Goal: Information Seeking & Learning: Learn about a topic

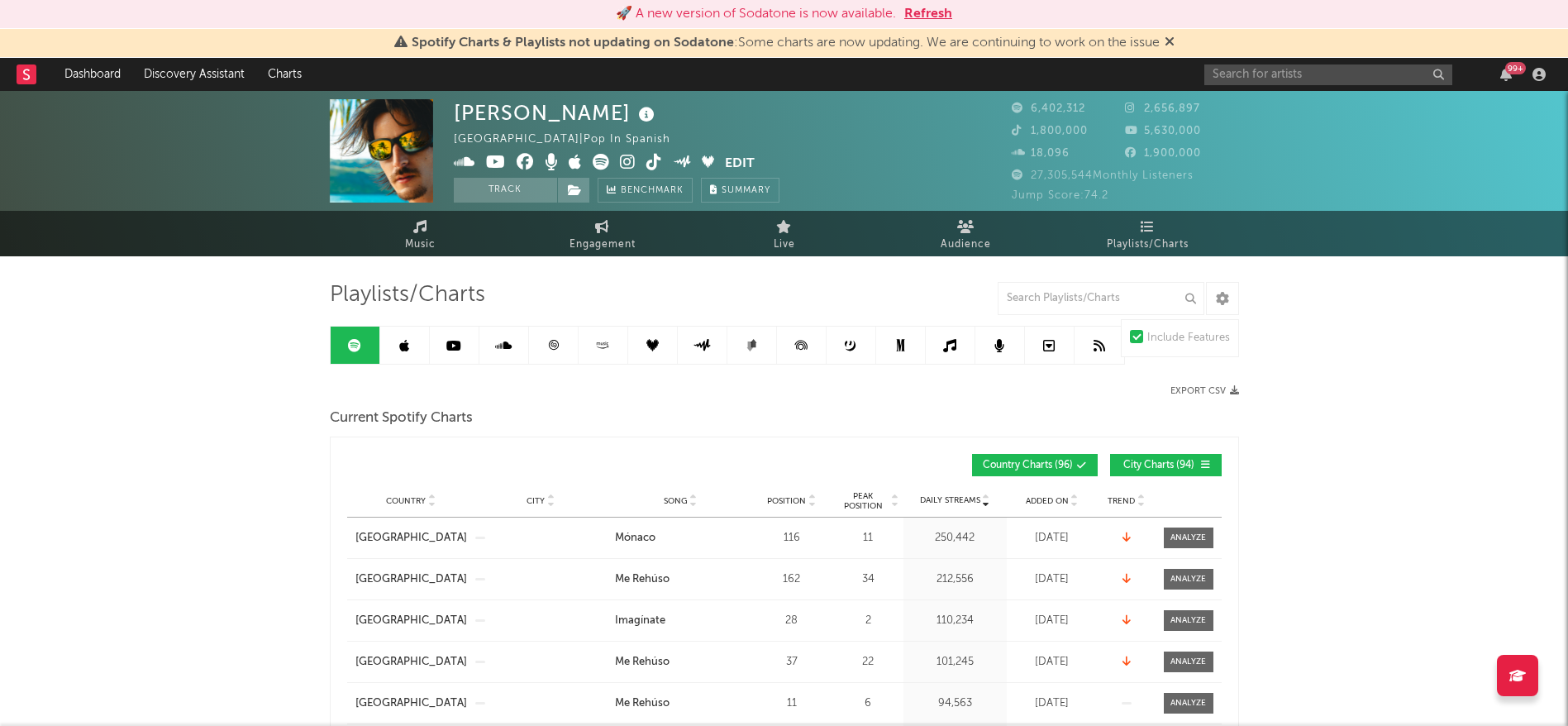
click at [924, 13] on button "Refresh" at bounding box center [928, 14] width 48 height 20
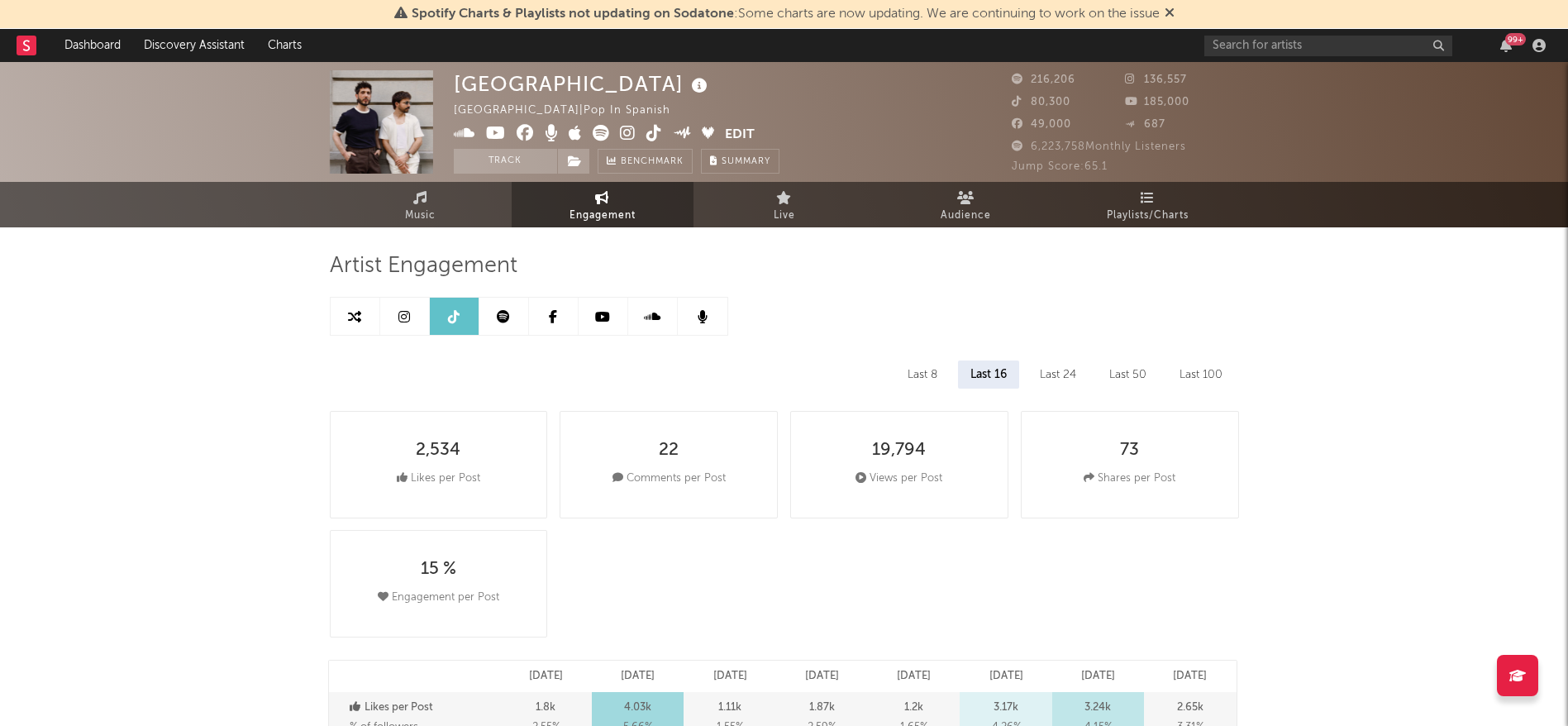
select select "6m"
click at [1296, 38] on input "text" at bounding box center [1329, 45] width 248 height 21
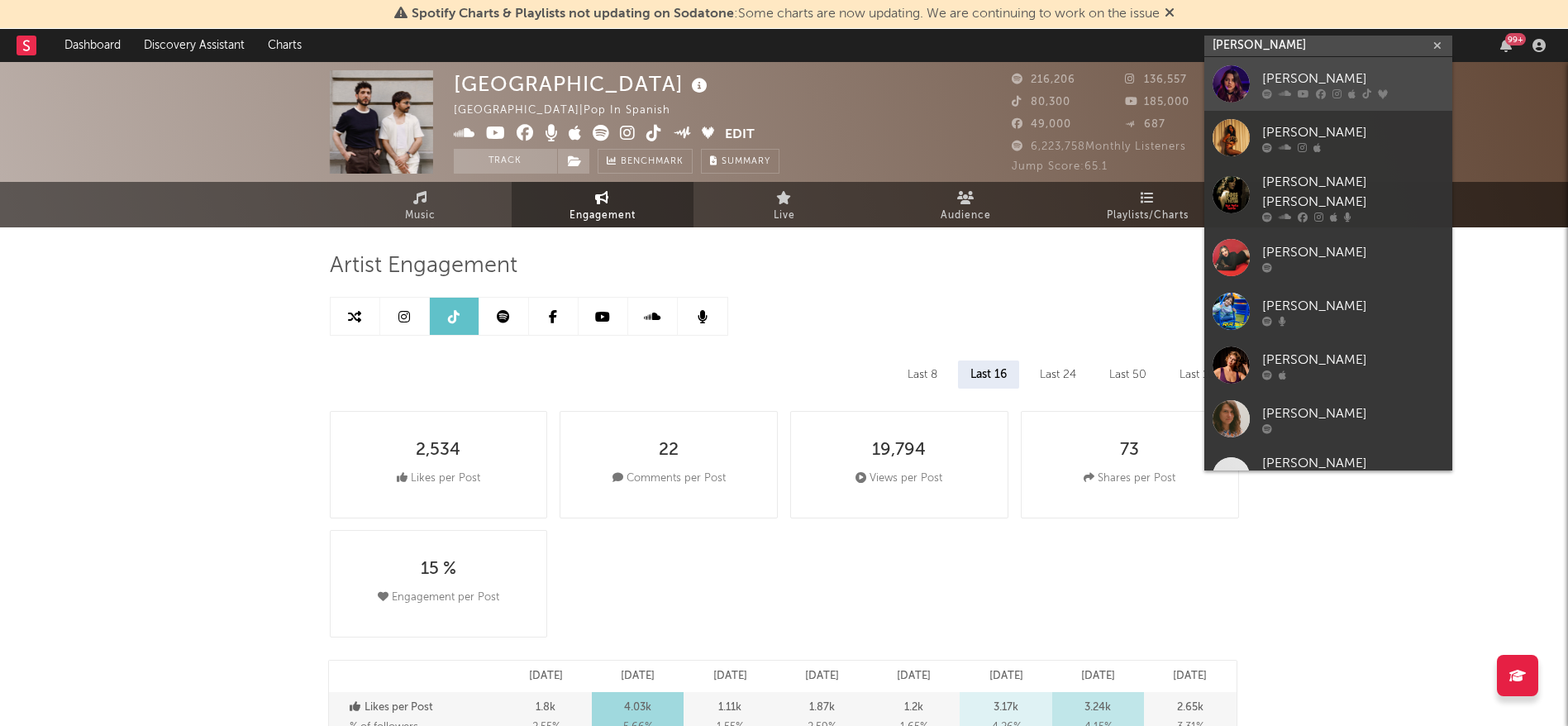
type input "ana sofi"
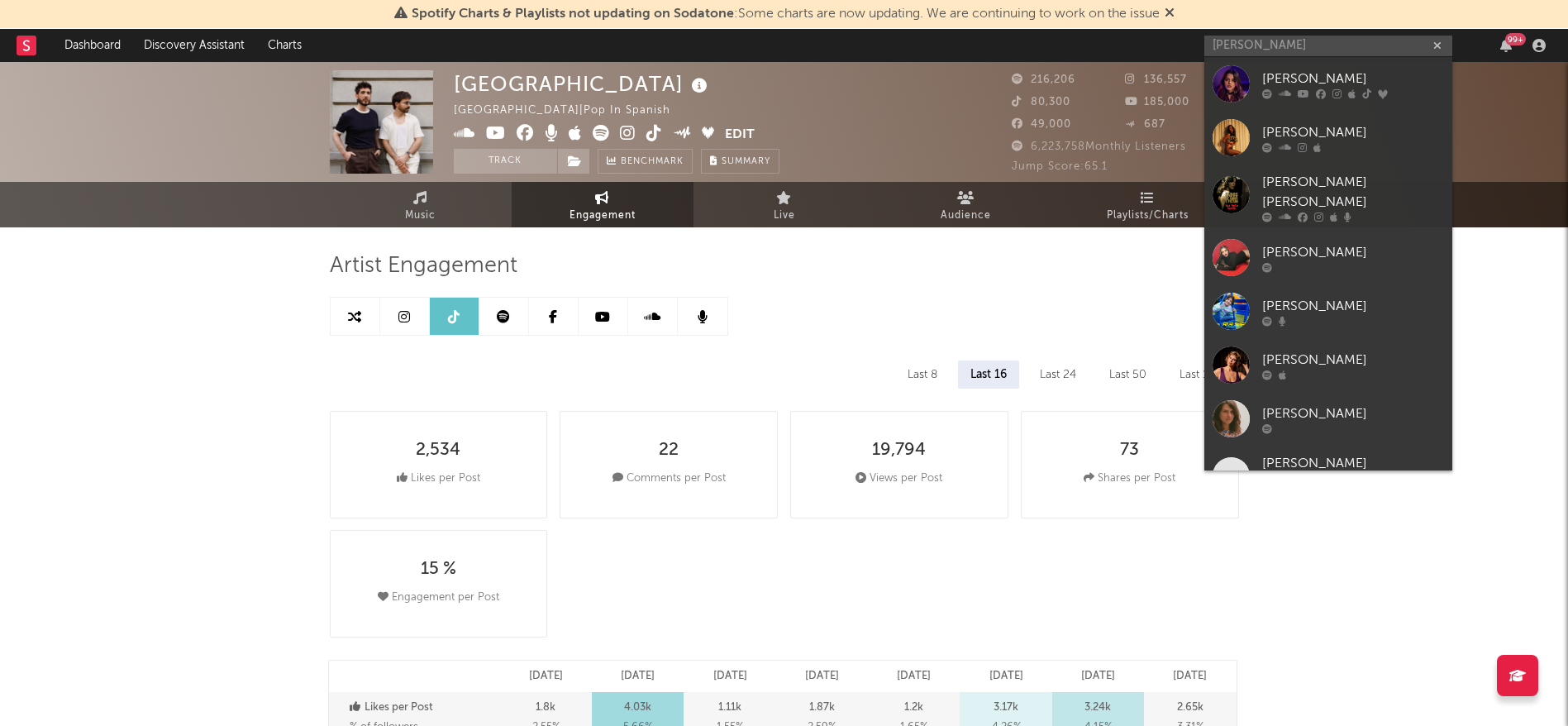
drag, startPoint x: 1296, startPoint y: 87, endPoint x: 1263, endPoint y: 1, distance: 92.1
click at [1296, 87] on div "Ana Sofi W." at bounding box center [1353, 78] width 182 height 20
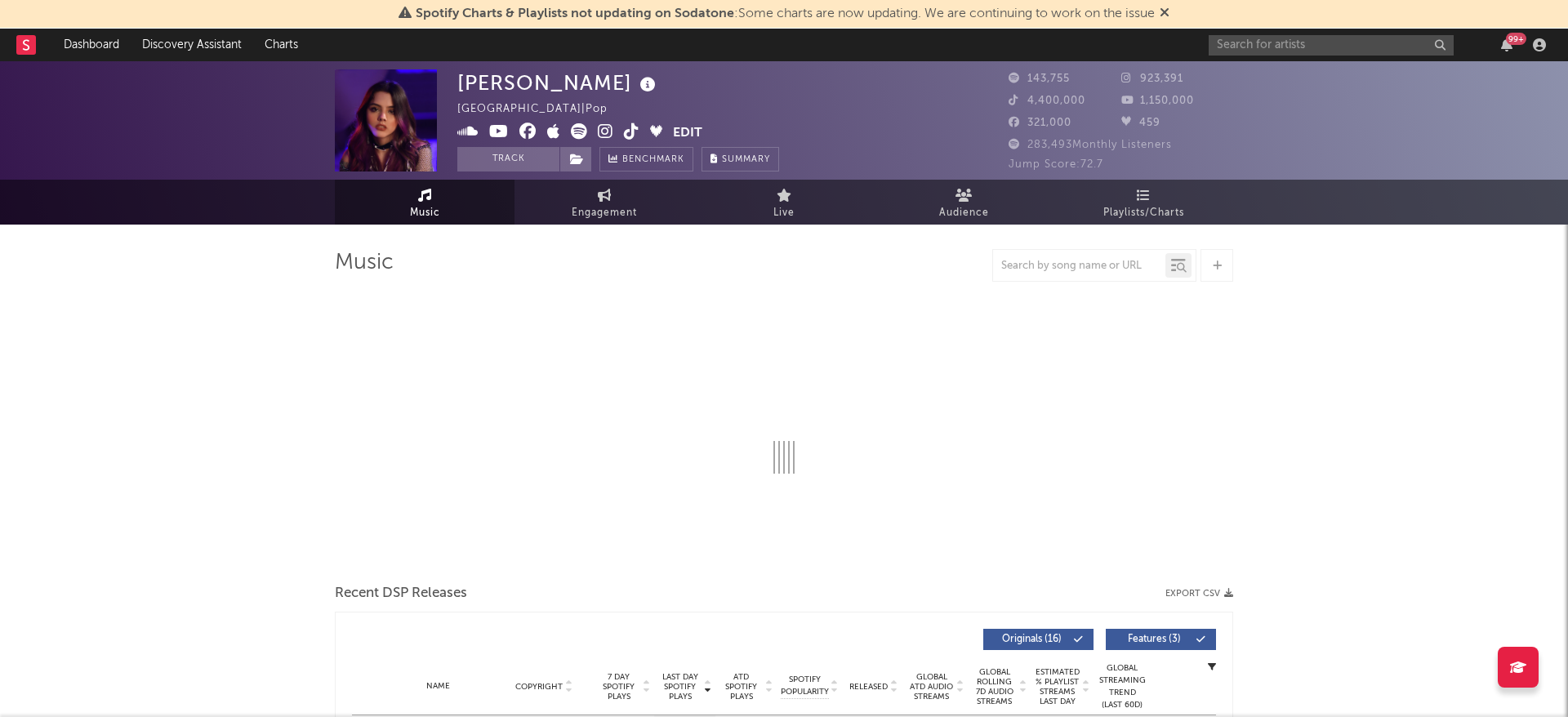
select select "6m"
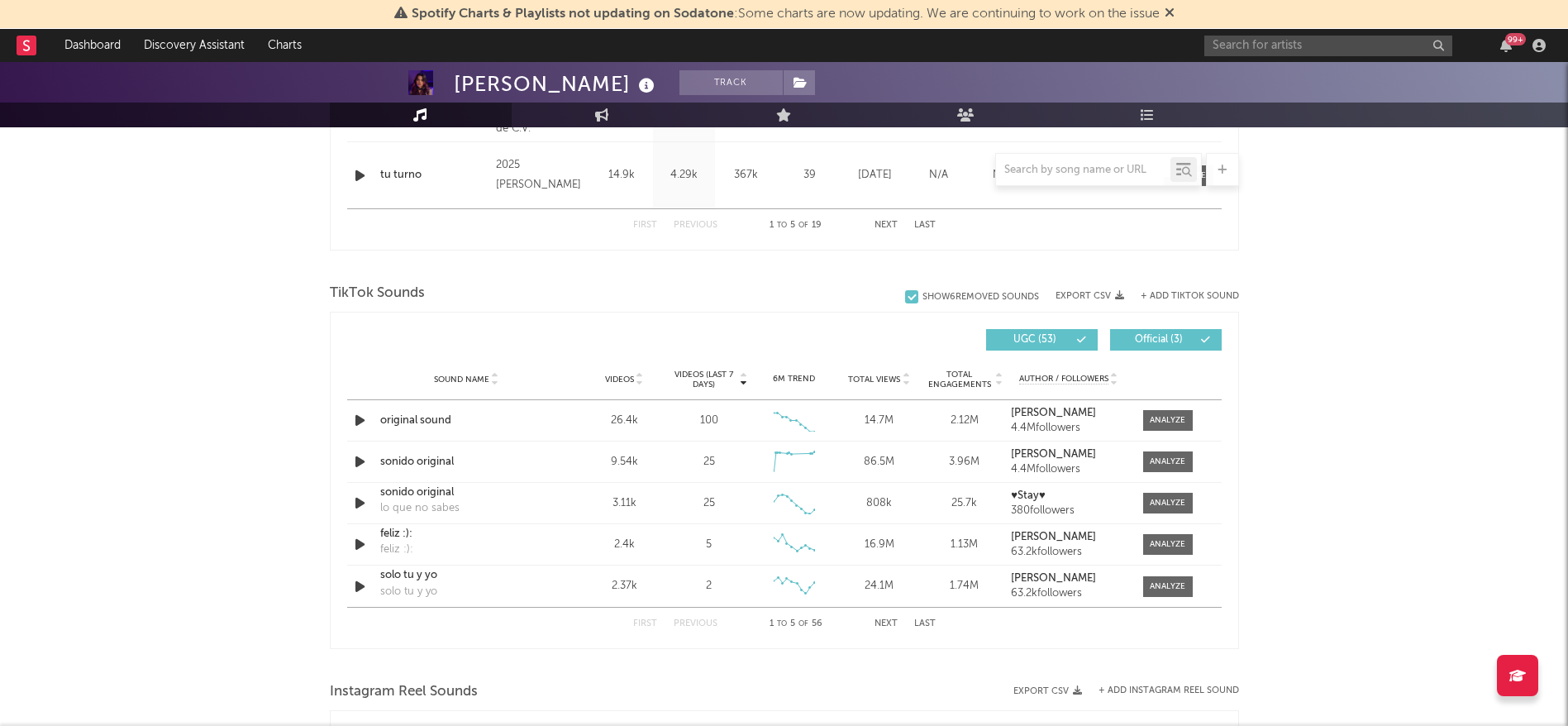
scroll to position [981, 0]
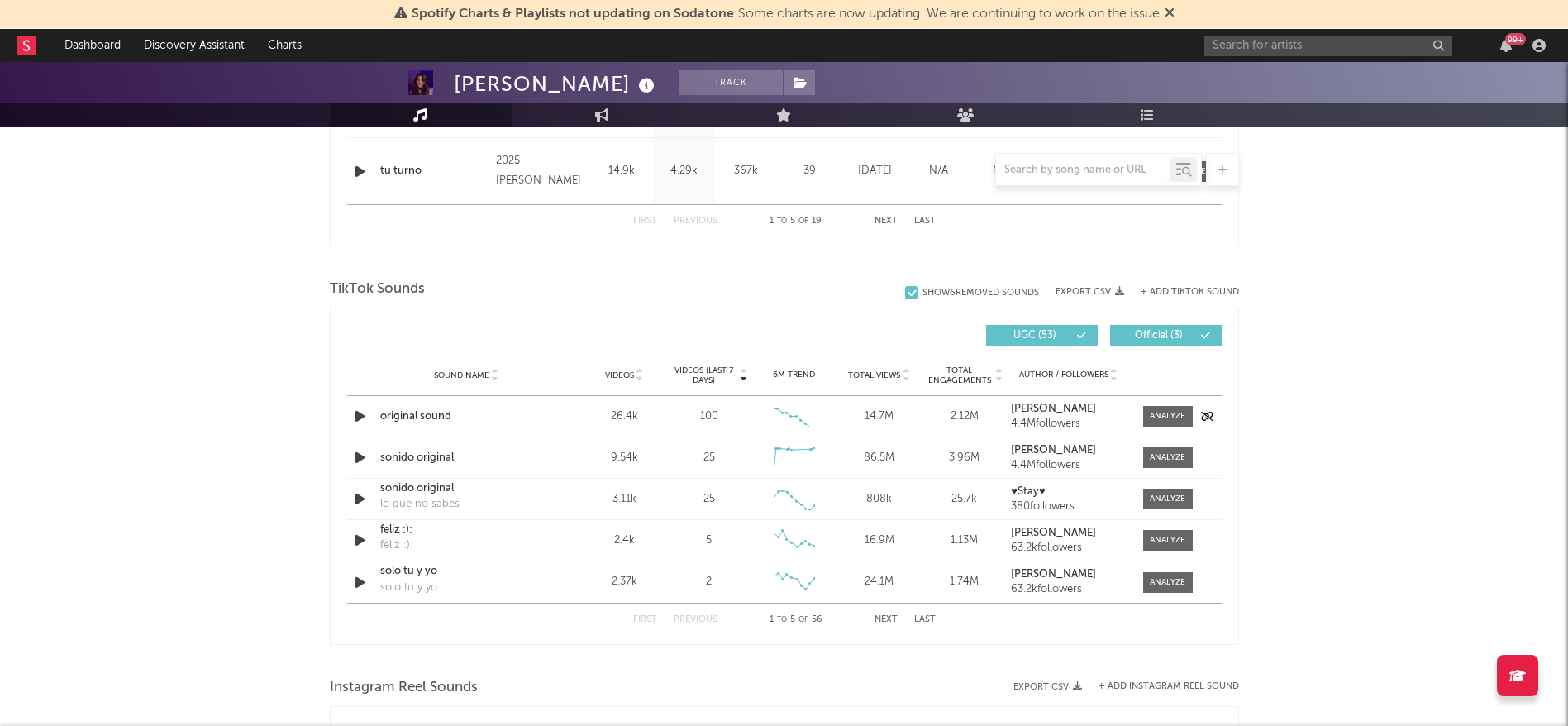
click at [355, 415] on icon "button" at bounding box center [360, 416] width 18 height 21
click at [355, 415] on icon "button" at bounding box center [359, 416] width 16 height 21
click at [1151, 415] on div at bounding box center [1168, 416] width 35 height 13
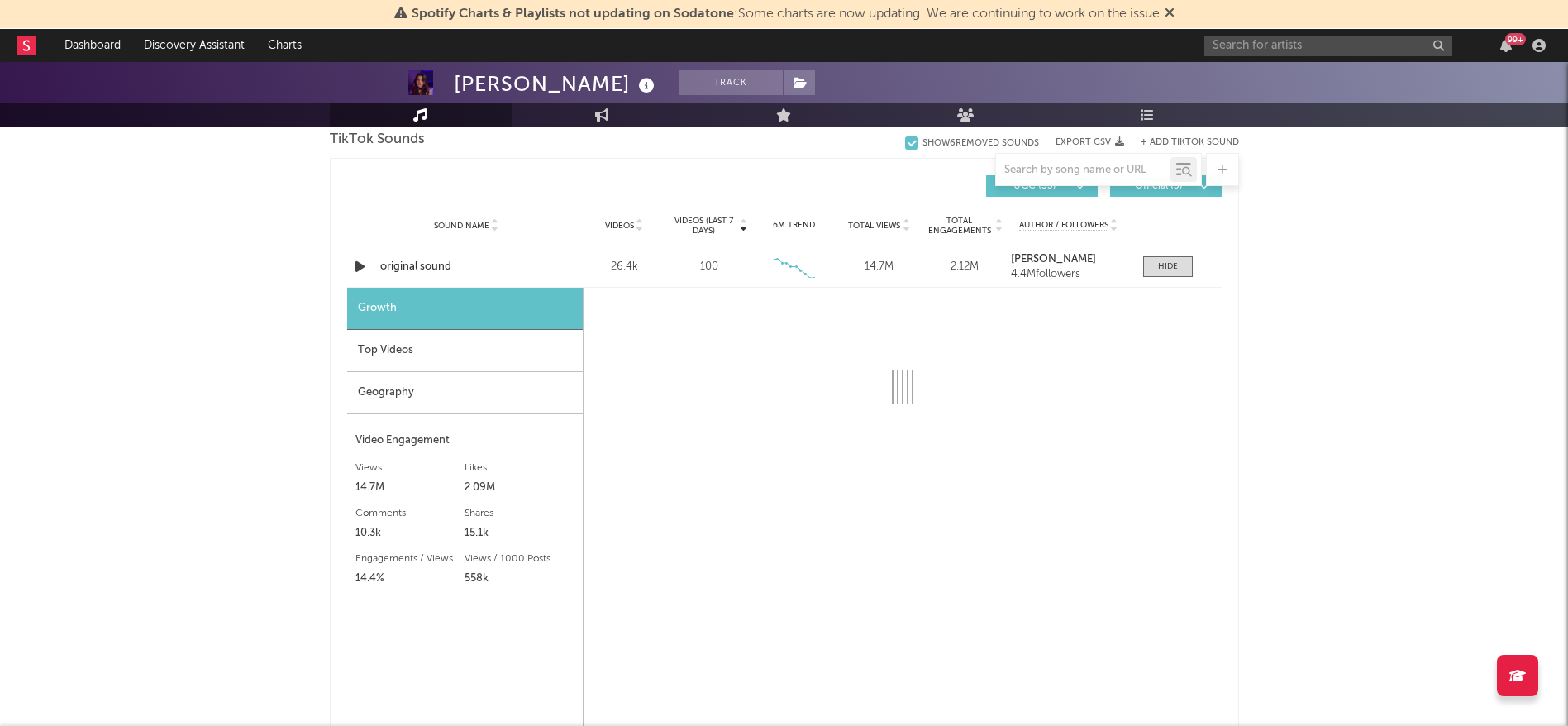
scroll to position [1132, 0]
click at [398, 352] on div "Top Videos" at bounding box center [465, 348] width 235 height 42
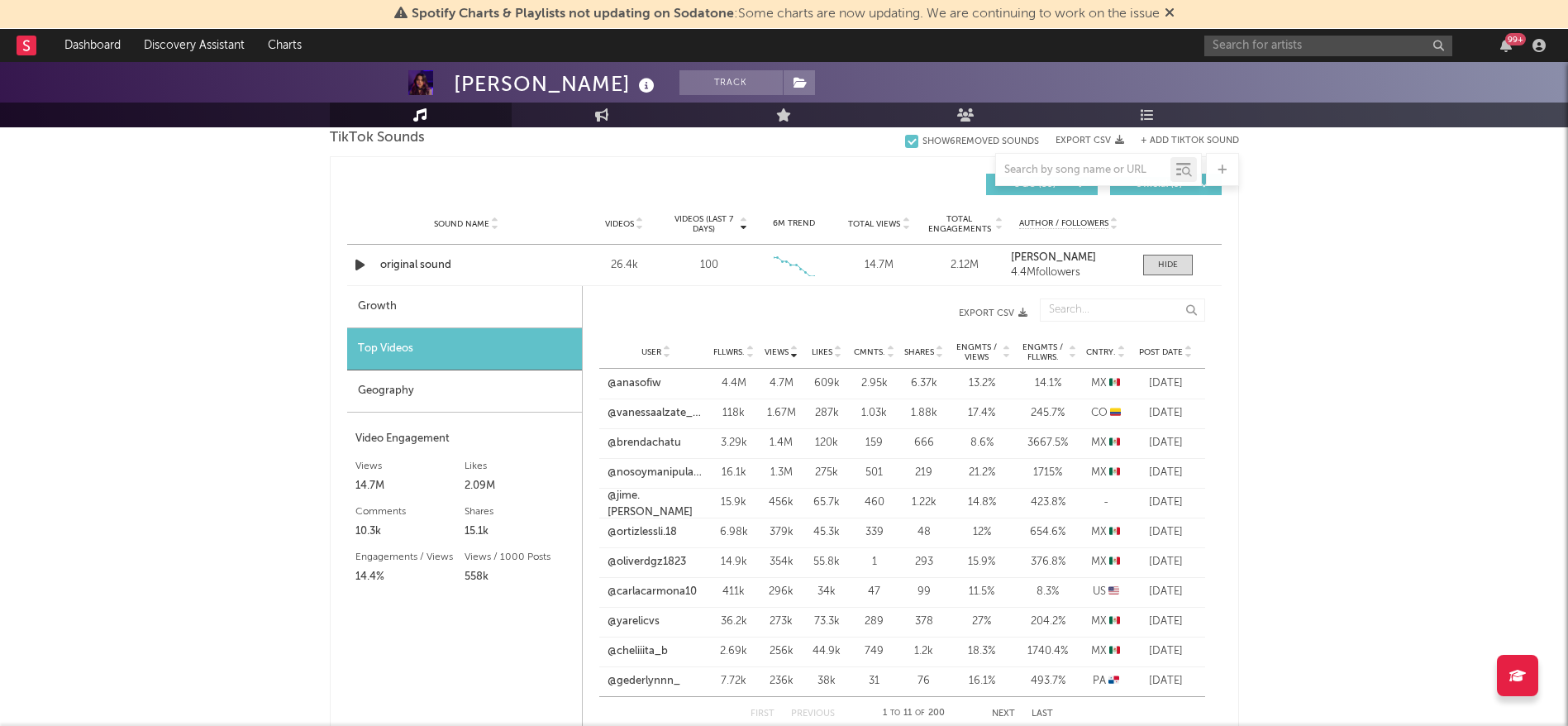
click at [815, 384] on div "609k" at bounding box center [827, 383] width 37 height 17
click at [605, 389] on div "User @anasofiw" at bounding box center [654, 383] width 110 height 17
click at [650, 380] on link "@anasofiw" at bounding box center [634, 383] width 54 height 17
click at [1151, 259] on span at bounding box center [1168, 264] width 50 height 21
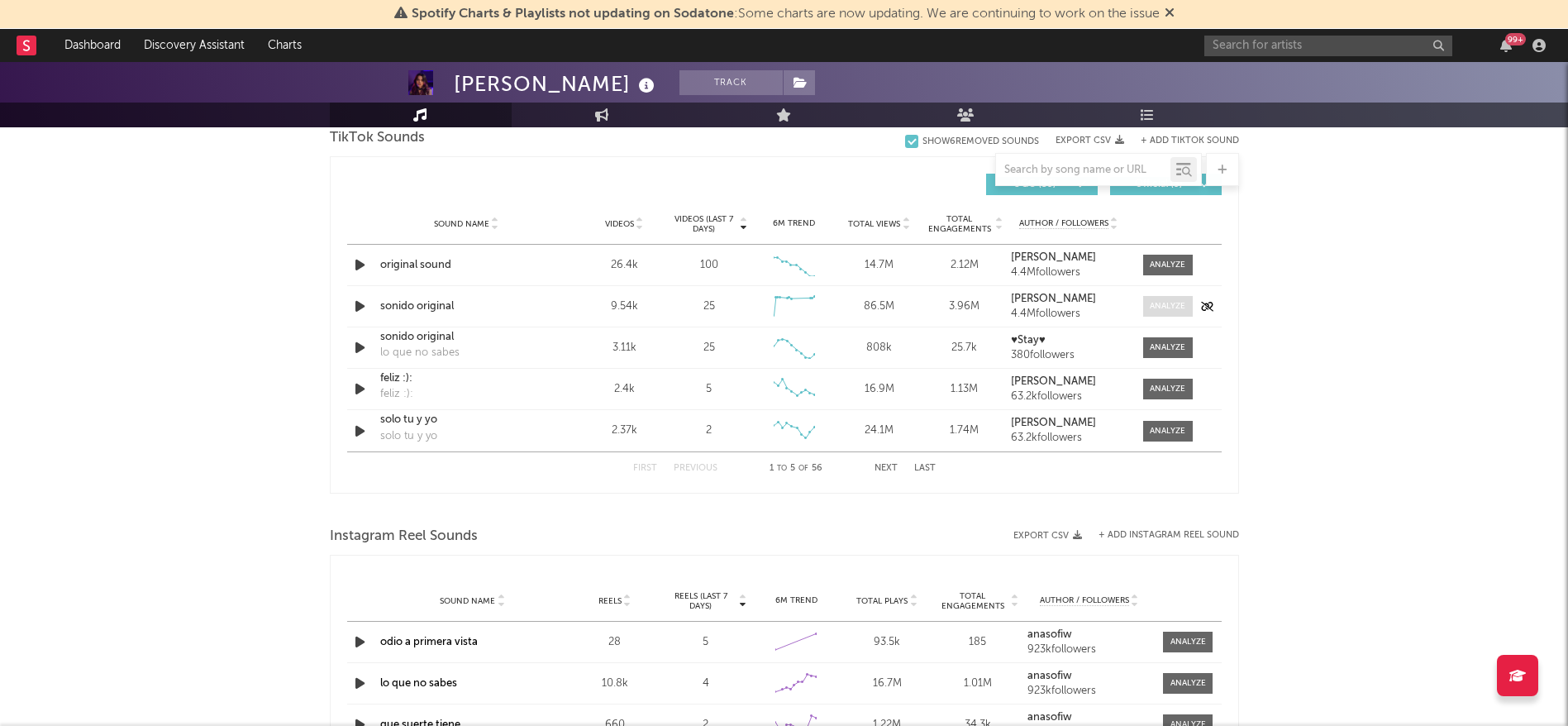
click at [1159, 298] on span at bounding box center [1168, 306] width 50 height 21
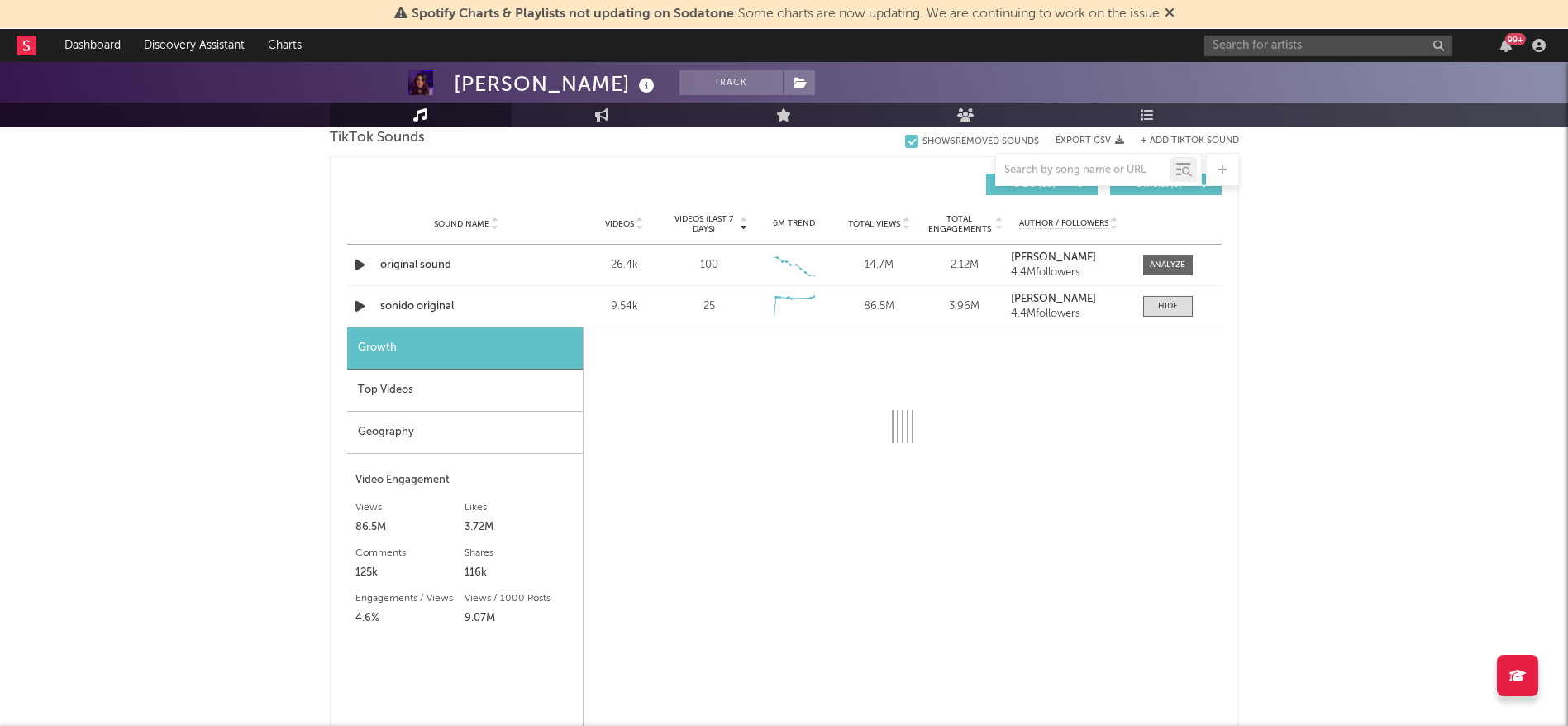
click at [413, 388] on div "Top Videos" at bounding box center [465, 390] width 235 height 42
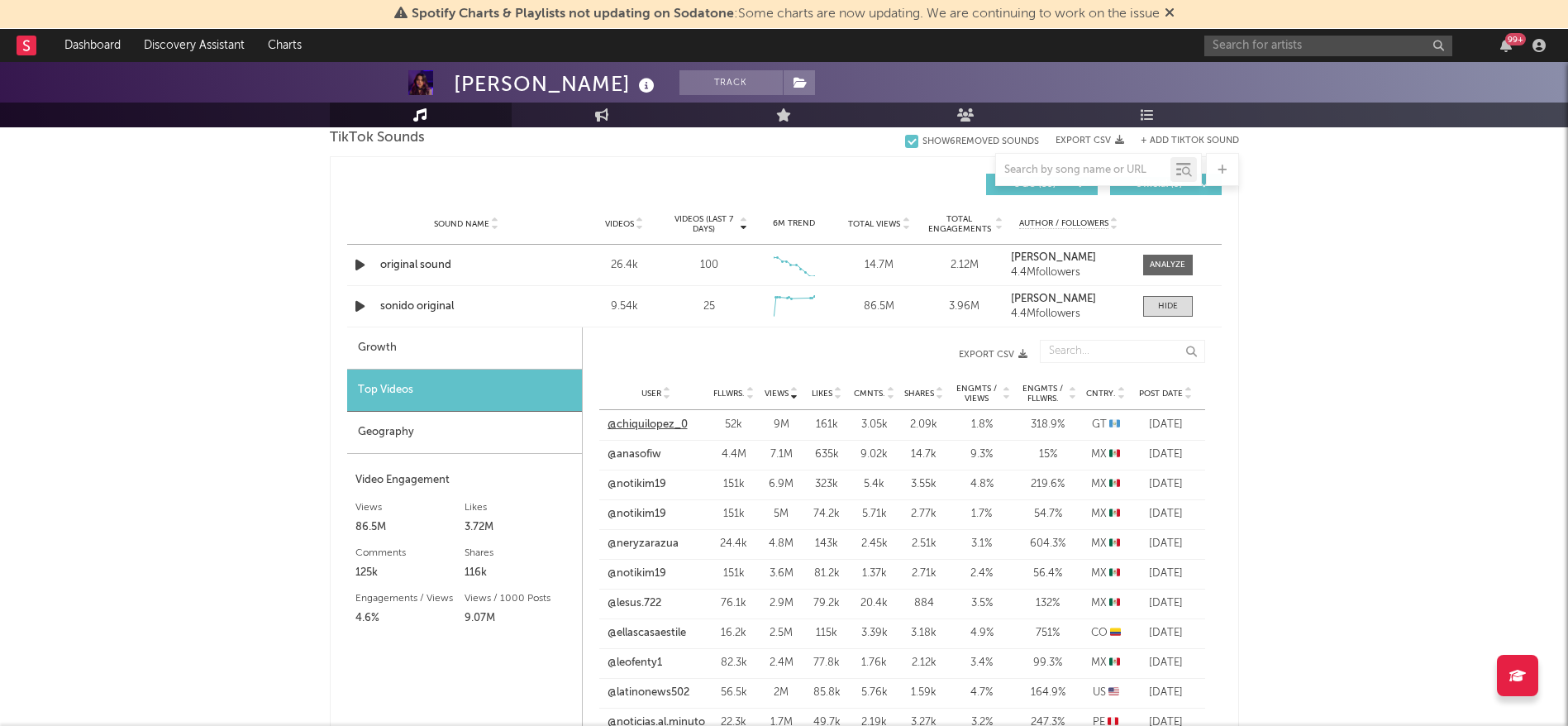
click at [659, 423] on link "@chiquilopez_0" at bounding box center [648, 425] width 80 height 17
